Goal: Task Accomplishment & Management: Complete application form

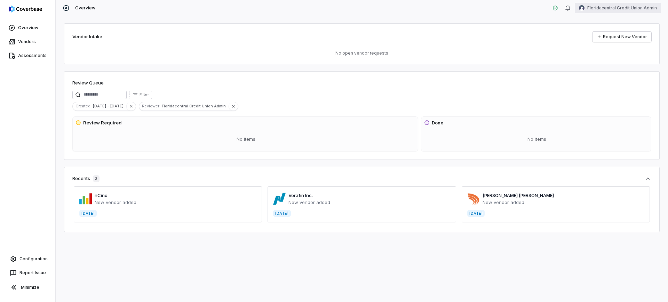
click at [614, 5] on html "Overview Vendors Assessments Configuration Report Issue Minimize Overview Flori…" at bounding box center [334, 151] width 668 height 302
click at [620, 67] on div "Log out" at bounding box center [631, 63] width 53 height 11
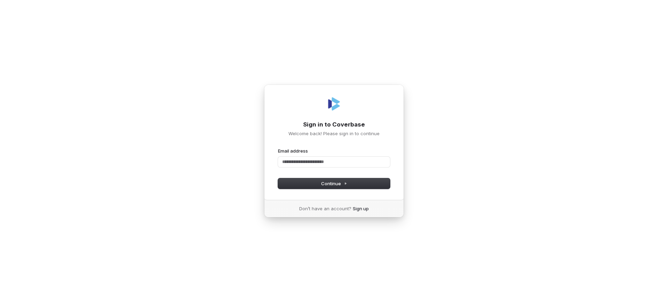
click at [0, 302] on com-1password-button at bounding box center [0, 302] width 0 height 0
type input "**********"
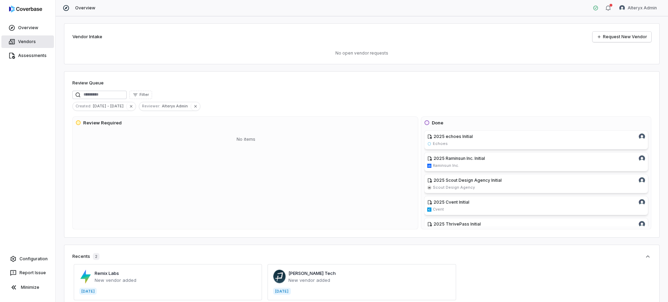
click at [13, 39] on icon at bounding box center [11, 41] width 7 height 7
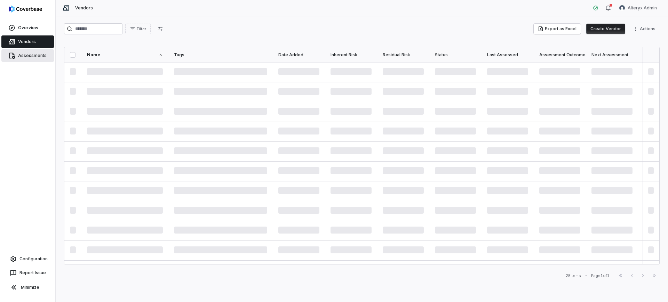
click at [18, 54] on link "Assessments" at bounding box center [27, 55] width 53 height 13
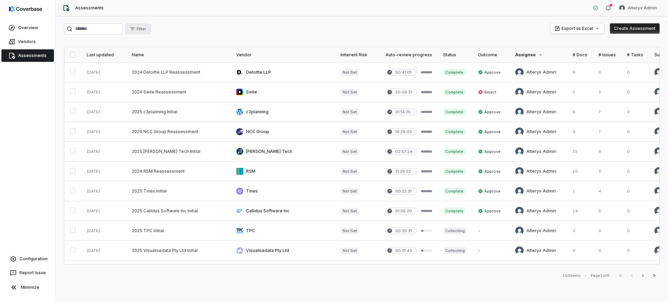
click at [151, 31] on button "Filter" at bounding box center [137, 29] width 25 height 10
click at [168, 75] on div "Assignee" at bounding box center [178, 71] width 67 height 11
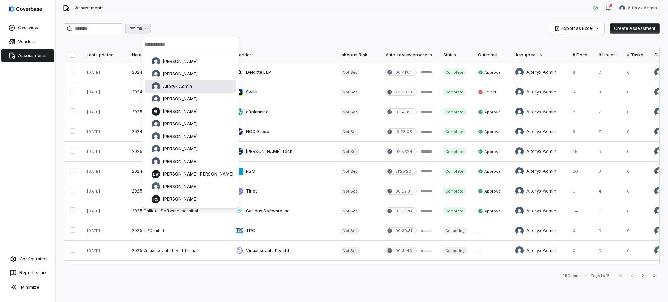
click at [186, 83] on div "Alteryx Admin" at bounding box center [172, 86] width 40 height 8
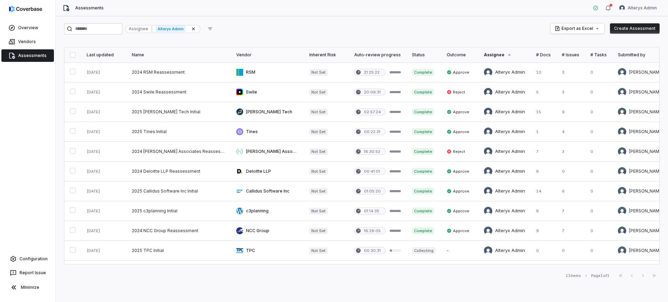
click at [507, 55] on icon at bounding box center [509, 55] width 4 height 4
click at [412, 55] on div "Status" at bounding box center [424, 55] width 24 height 6
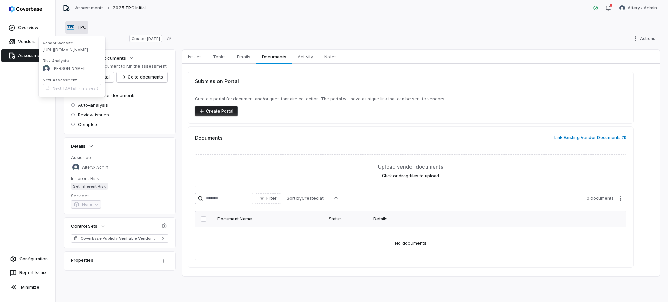
drag, startPoint x: 77, startPoint y: 25, endPoint x: 62, endPoint y: 51, distance: 29.5
click at [62, 51] on span "[URL][DOMAIN_NAME]" at bounding box center [72, 50] width 58 height 6
click at [54, 51] on span "https://tpc-benefits.de/en/" at bounding box center [72, 50] width 58 height 6
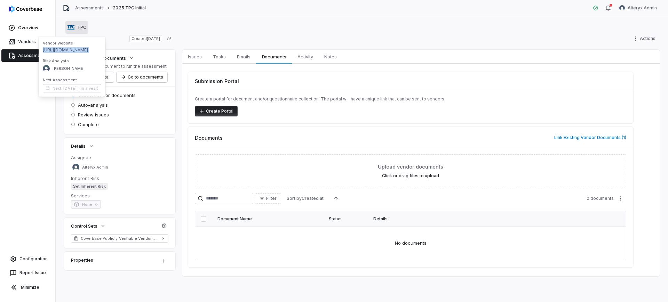
copy span "https://tpc-benefits.de/en/"
click at [317, 82] on div "Submission Portal" at bounding box center [410, 78] width 445 height 13
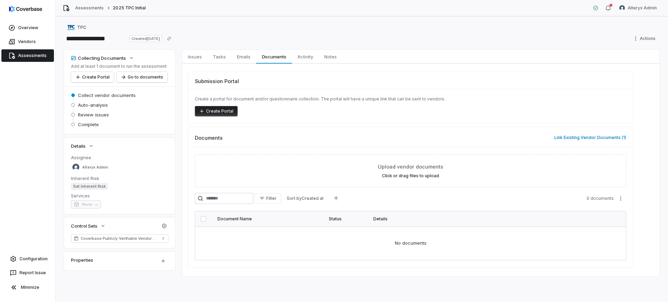
drag, startPoint x: 564, startPoint y: 86, endPoint x: 582, endPoint y: 114, distance: 33.3
click at [564, 86] on div "Submission Portal Create a portal for document and/or questionnaire collection.…" at bounding box center [410, 97] width 445 height 51
click at [589, 131] on button "Link Existing Vendor Documents ( 1 )" at bounding box center [590, 137] width 76 height 15
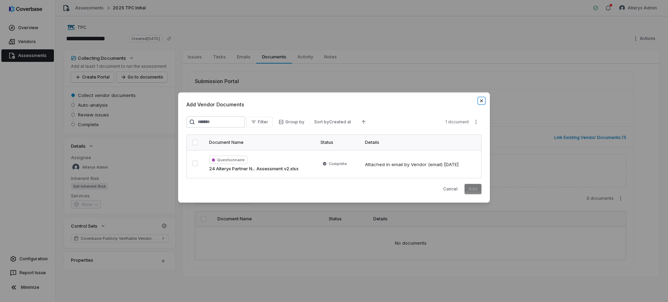
click at [481, 99] on icon "button" at bounding box center [482, 101] width 6 height 6
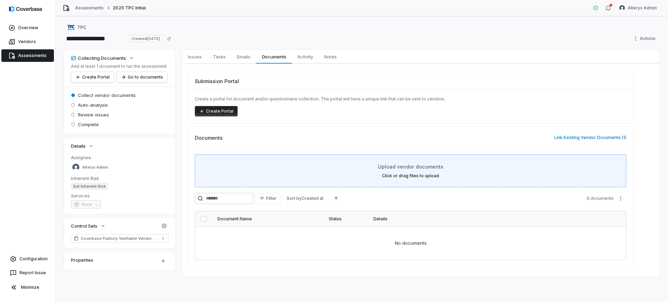
click at [404, 169] on span "Upload vendor documents" at bounding box center [410, 166] width 65 height 7
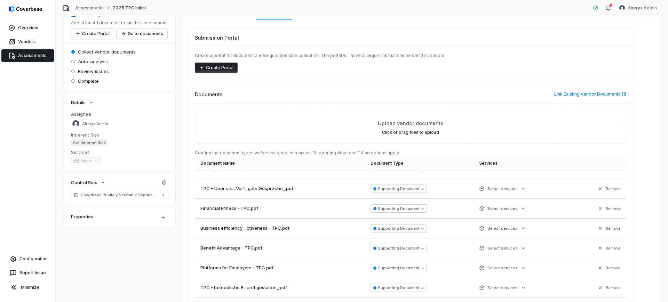
scroll to position [130, 0]
click at [408, 185] on button "Employee Handbook" at bounding box center [398, 189] width 54 height 8
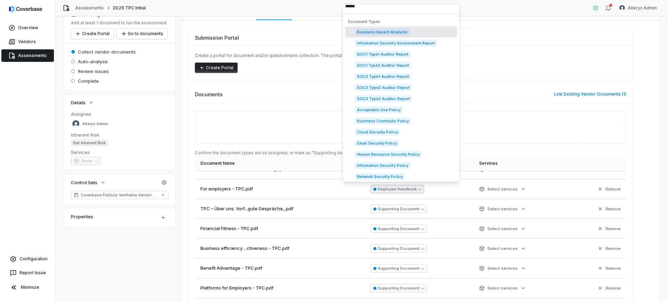
scroll to position [0, 0]
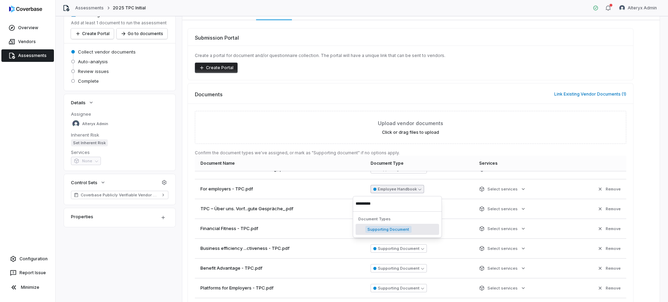
type input "**********"
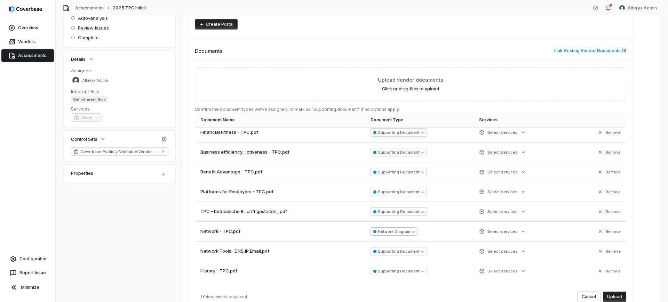
scroll to position [218, 0]
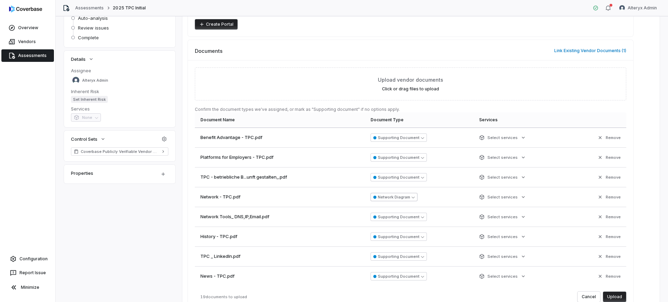
click at [401, 196] on button "Network Diagram" at bounding box center [394, 197] width 47 height 8
type input "**********"
click at [398, 213] on button "Supporting Document" at bounding box center [399, 217] width 56 height 8
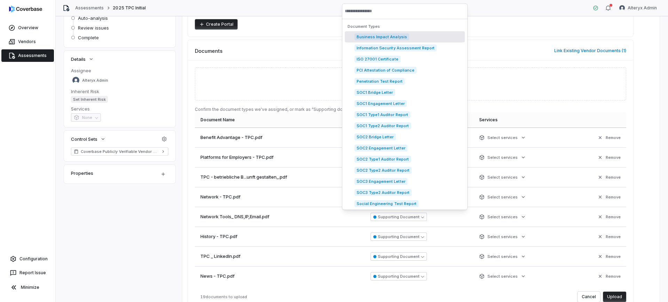
click at [646, 176] on div "Submission Portal Create a portal for document and/or questionnaire collection.…" at bounding box center [420, 184] width 477 height 414
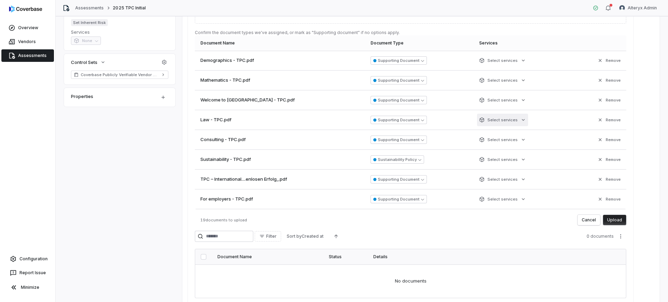
scroll to position [198, 0]
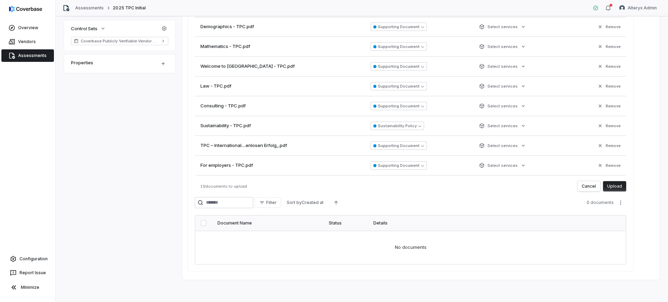
click at [614, 187] on button "Upload" at bounding box center [614, 186] width 23 height 10
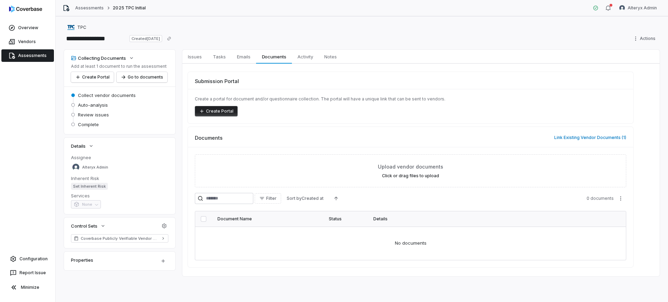
scroll to position [0, 0]
click at [581, 133] on button "Link Existing Vendor Documents ( 19 )" at bounding box center [588, 137] width 79 height 15
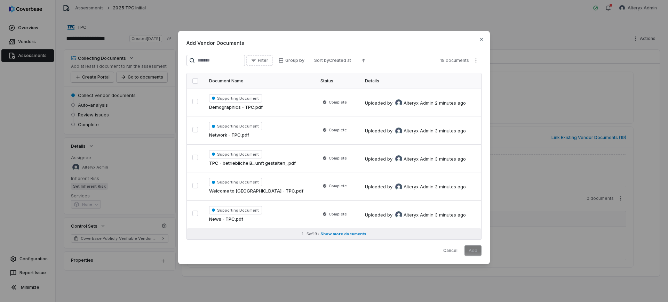
click at [356, 229] on button "1 - 5 of 19 • Show more documents" at bounding box center [334, 234] width 294 height 11
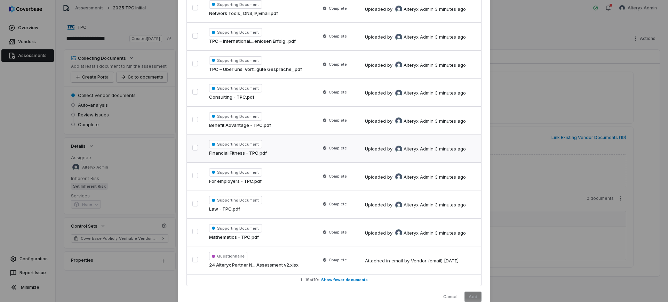
scroll to position [353, 0]
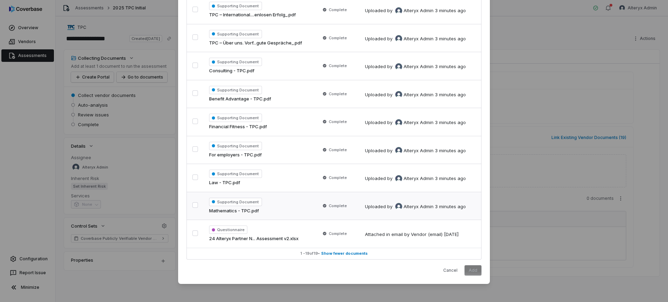
click at [229, 209] on span "Mathematics - TPC.pdf" at bounding box center [234, 211] width 50 height 7
click at [268, 173] on div "Supporting Document Law - TPC.pdf" at bounding box center [259, 178] width 100 height 17
click at [303, 145] on div "Supporting Document For employers - TPC.pdf" at bounding box center [259, 150] width 100 height 17
drag, startPoint x: 305, startPoint y: 124, endPoint x: 308, endPoint y: 114, distance: 10.0
click at [305, 123] on div "Supporting Document Financial Fitness - TPC.pdf" at bounding box center [259, 122] width 100 height 17
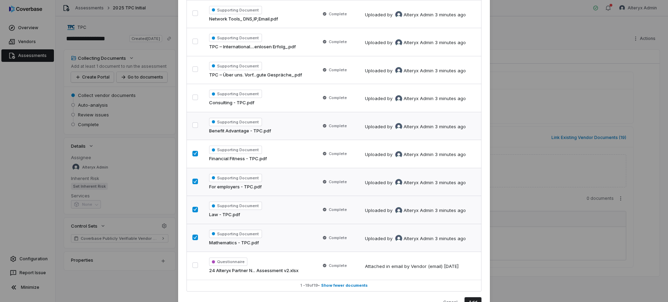
scroll to position [309, 0]
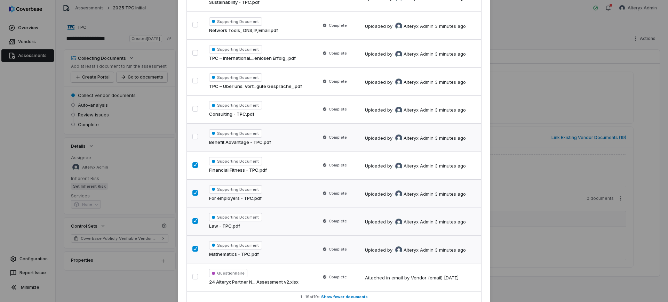
click at [297, 131] on div "Supporting Document Benefit Advantage - TPC.pdf" at bounding box center [259, 137] width 100 height 17
click at [300, 114] on div "Supporting Document Consulting - TPC.pdf" at bounding box center [259, 109] width 100 height 17
click at [323, 81] on icon at bounding box center [325, 81] width 4 height 4
click at [320, 47] on td "Complete" at bounding box center [337, 54] width 45 height 28
click at [317, 33] on td "Complete" at bounding box center [337, 25] width 45 height 28
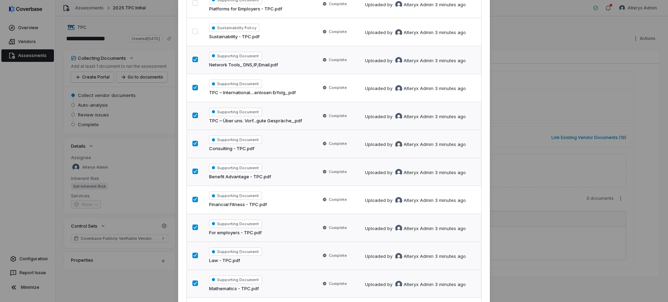
scroll to position [222, 0]
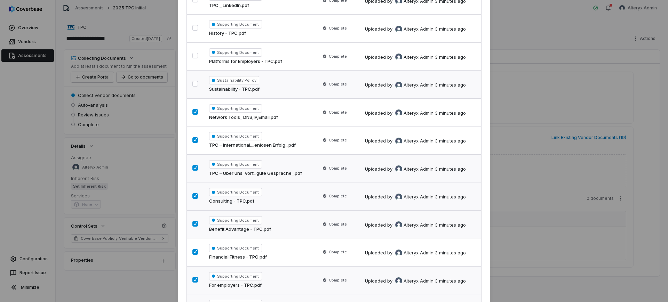
click at [273, 78] on div "Sustainability Policy Sustainability - TPC.pdf" at bounding box center [259, 84] width 100 height 17
click at [284, 57] on div "Supporting Document Platforms for Employers - TPC.pdf" at bounding box center [259, 56] width 100 height 17
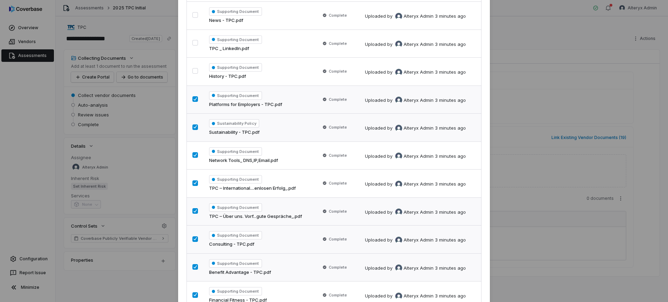
scroll to position [179, 0]
click at [278, 74] on div "Supporting Document History - TPC.pdf" at bounding box center [259, 72] width 100 height 17
click at [289, 49] on div "Supporting Document TPC _ LinkedIn.pdf" at bounding box center [259, 44] width 100 height 17
click at [307, 15] on div "Supporting Document News - TPC.pdf" at bounding box center [259, 16] width 100 height 17
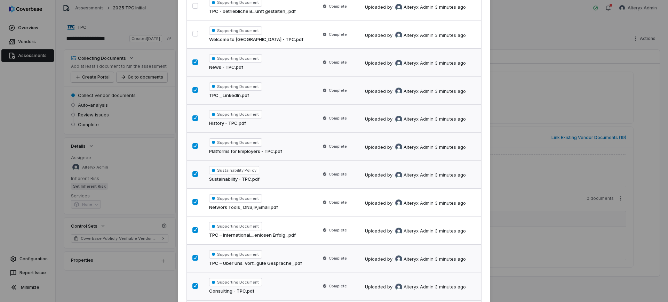
scroll to position [48, 0]
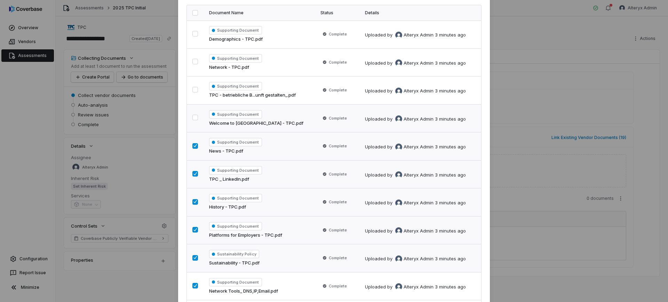
click at [273, 118] on div "Supporting Document Welcome to Germany - TPC.pdf" at bounding box center [259, 118] width 100 height 17
click at [281, 86] on div "Supporting Document TPC - betriebliche B...unft gestalten_.pdf" at bounding box center [259, 90] width 100 height 17
click at [281, 59] on div "Supporting Document Network - TPC.pdf" at bounding box center [259, 62] width 100 height 17
click at [284, 42] on td "Supporting Document Demographics - TPC.pdf" at bounding box center [259, 35] width 111 height 28
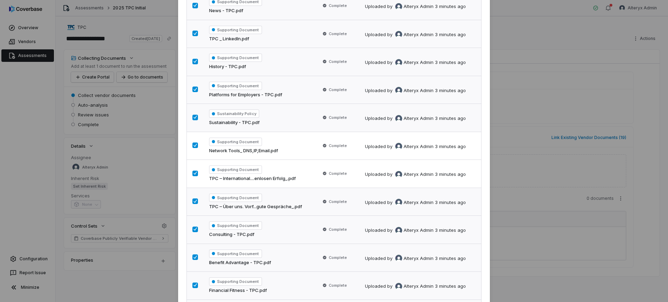
scroll to position [353, 0]
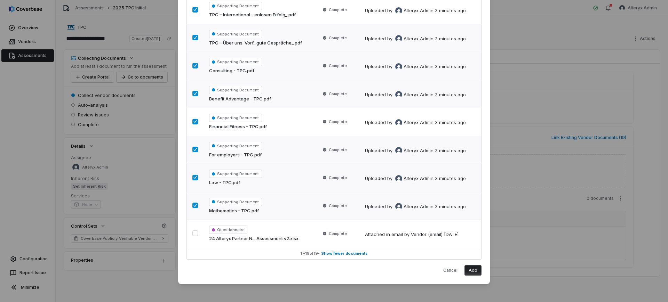
click at [472, 271] on button "Add" at bounding box center [472, 270] width 17 height 10
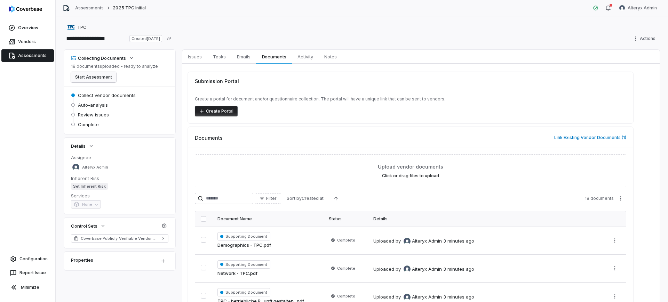
click at [91, 78] on button "Start Assessment" at bounding box center [93, 77] width 45 height 10
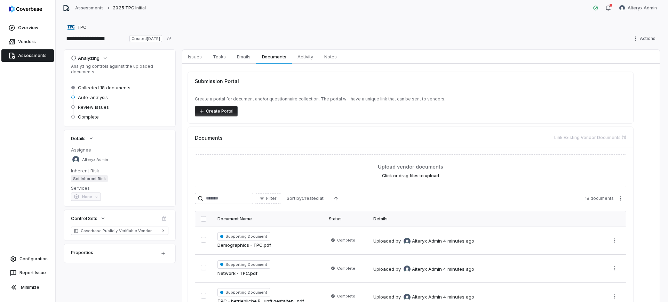
click at [30, 50] on link "Assessments" at bounding box center [27, 55] width 53 height 13
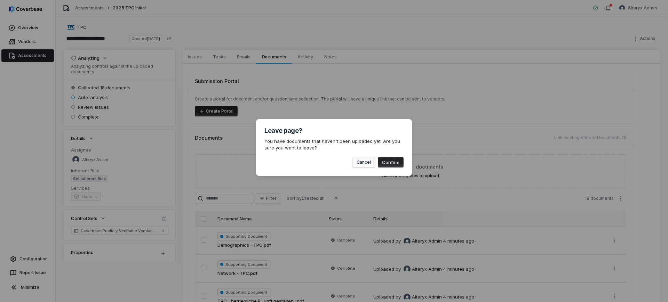
click at [372, 162] on button "Cancel" at bounding box center [363, 162] width 23 height 10
click at [368, 161] on button "Cancel" at bounding box center [363, 162] width 23 height 10
click at [387, 162] on button "Confirm" at bounding box center [391, 162] width 26 height 10
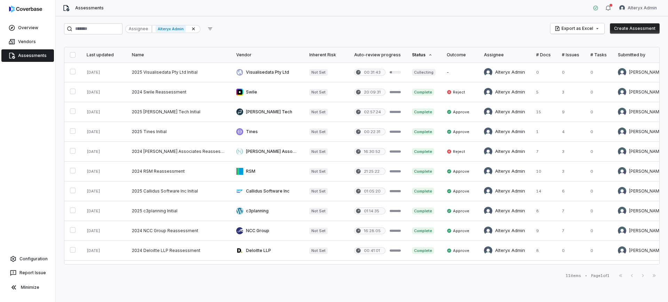
click at [33, 57] on link "Assessments" at bounding box center [27, 55] width 53 height 13
click at [34, 40] on link "Vendors" at bounding box center [27, 41] width 53 height 13
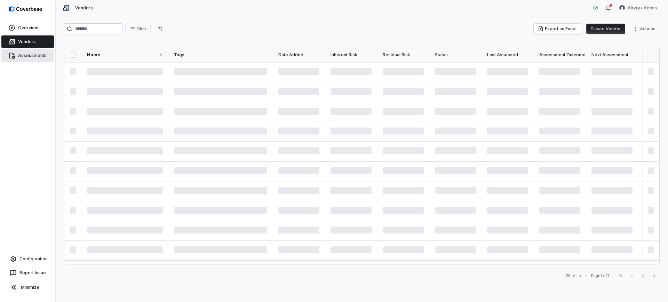
click at [32, 53] on link "Assessments" at bounding box center [27, 55] width 53 height 13
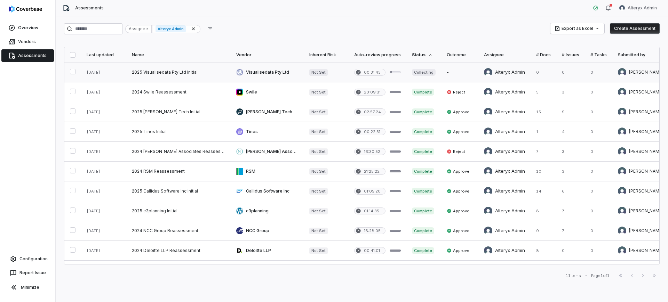
click at [262, 74] on link at bounding box center [267, 72] width 73 height 19
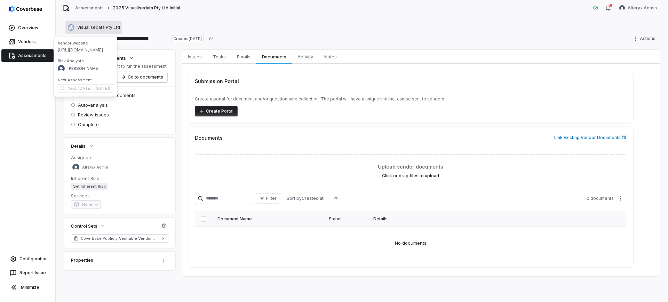
click at [83, 51] on span "[URL][DOMAIN_NAME]" at bounding box center [85, 50] width 55 height 6
copy span "[URL][DOMAIN_NAME]"
click at [317, 91] on div "Create a portal for document and/or questionnaire collection. The portal will h…" at bounding box center [410, 106] width 445 height 34
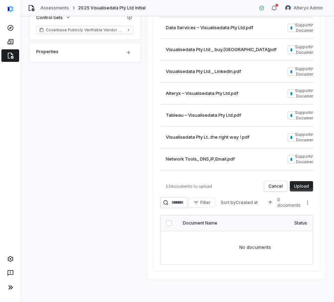
click at [301, 183] on button "Upload" at bounding box center [300, 186] width 23 height 10
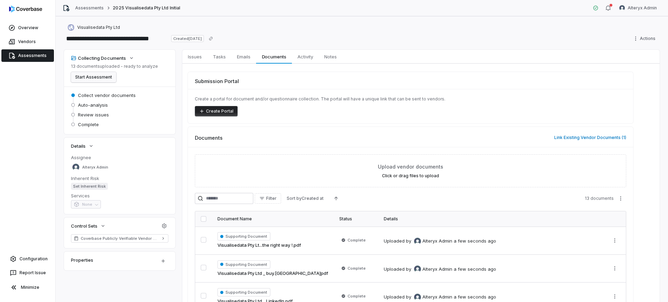
click at [103, 73] on button "Start Assessment" at bounding box center [93, 77] width 45 height 10
